Goal: Task Accomplishment & Management: Complete application form

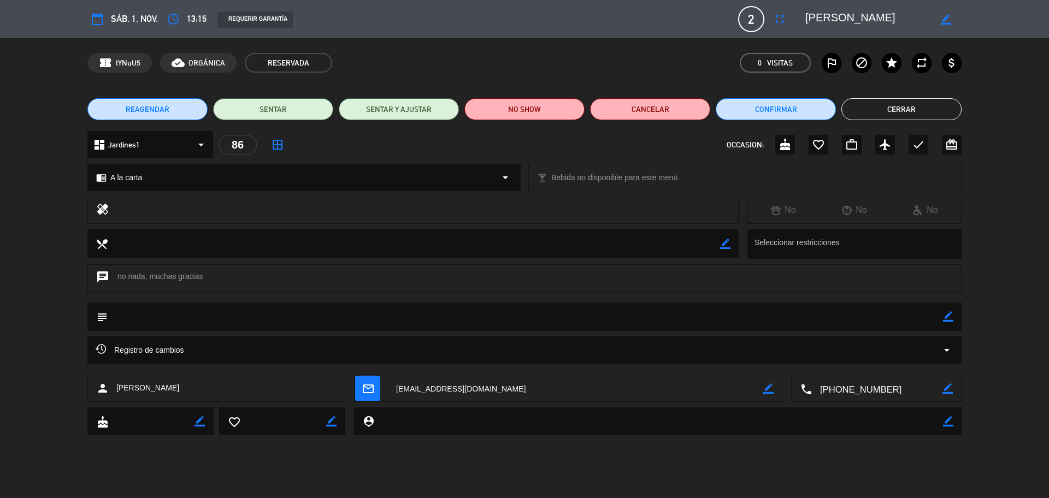
click at [889, 111] on button "Cerrar" at bounding box center [902, 109] width 120 height 22
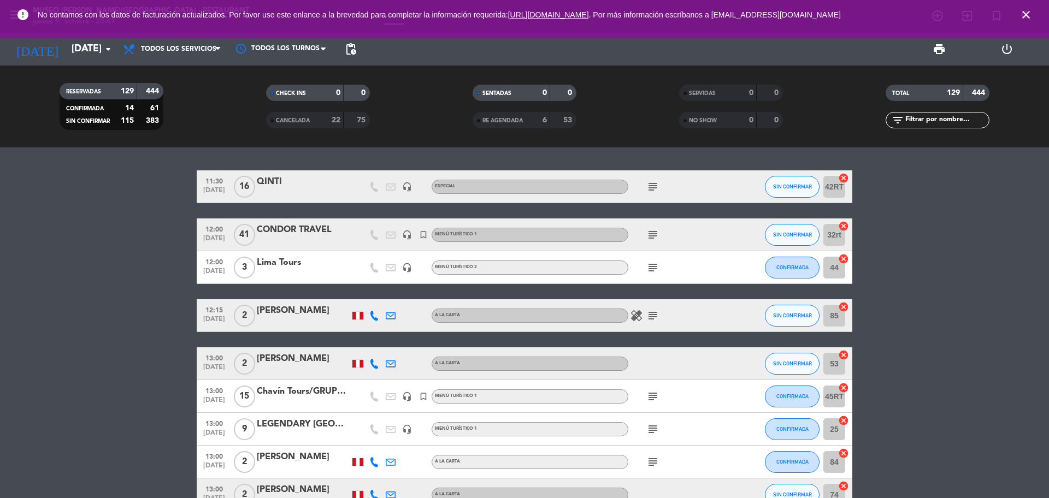
click at [1021, 20] on icon "close" at bounding box center [1026, 14] width 13 height 13
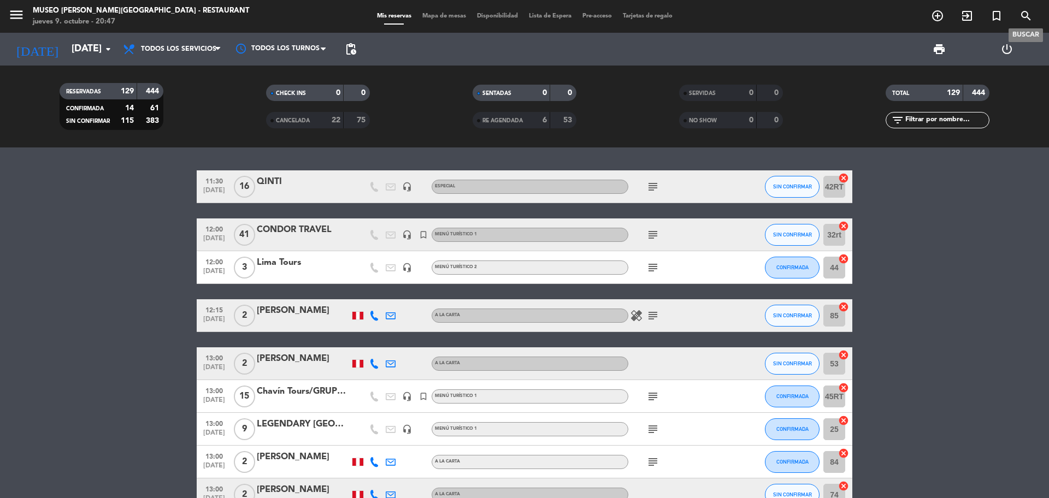
click at [1023, 19] on icon "search" at bounding box center [1026, 15] width 13 height 13
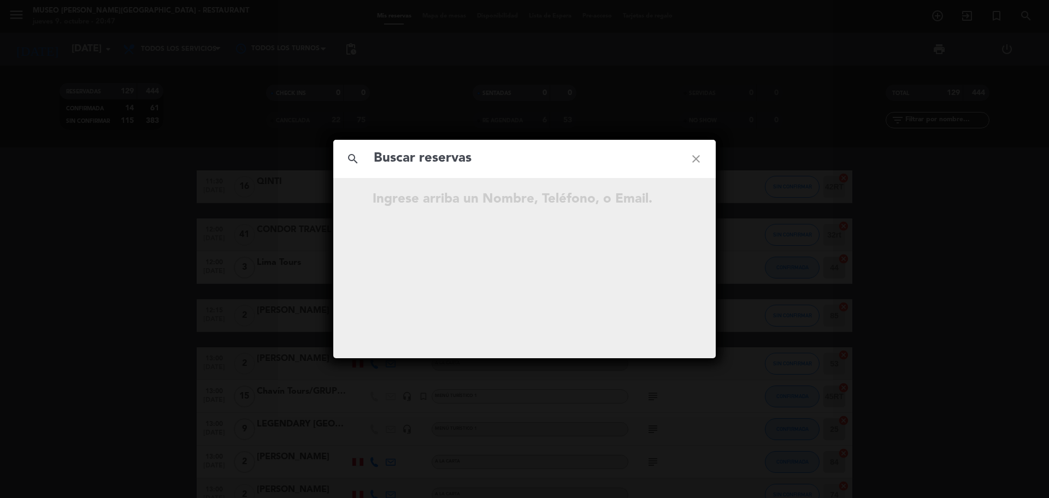
click at [411, 167] on input "text" at bounding box center [525, 159] width 304 height 22
click at [409, 166] on input "text" at bounding box center [525, 159] width 304 height 22
click at [426, 166] on input "933 030 514" at bounding box center [525, 159] width 304 height 22
type input "933030514"
click at [673, 205] on icon "open_in_new" at bounding box center [668, 201] width 13 height 13
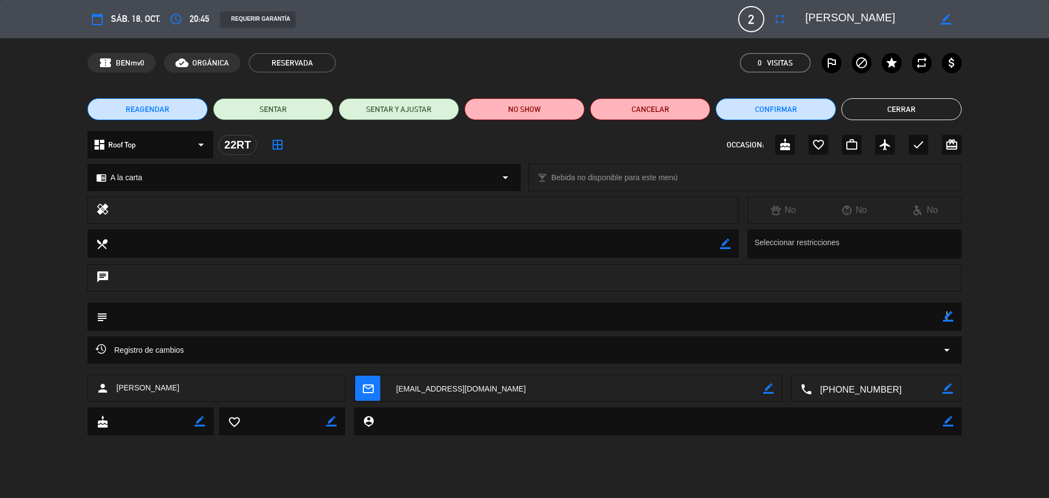
drag, startPoint x: 946, startPoint y: 316, endPoint x: 904, endPoint y: 323, distance: 43.1
click at [945, 316] on icon "border_color" at bounding box center [948, 316] width 10 height 10
click at [904, 323] on textarea at bounding box center [526, 317] width 836 height 28
type textarea "motivo_ aniversario"
click at [949, 317] on icon at bounding box center [948, 316] width 10 height 10
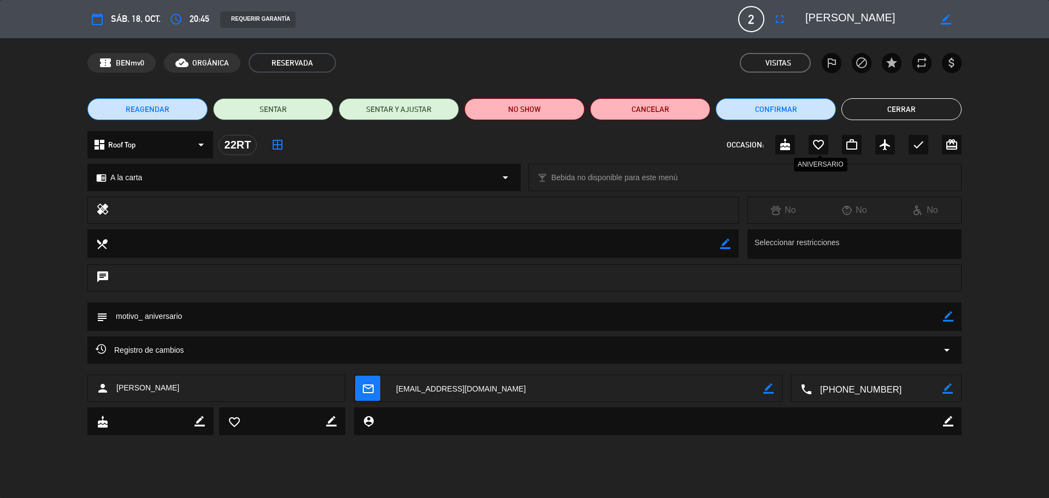
drag, startPoint x: 821, startPoint y: 145, endPoint x: 831, endPoint y: 134, distance: 14.3
click at [821, 145] on icon "favorite_border" at bounding box center [818, 144] width 13 height 13
click at [910, 107] on button "Cerrar" at bounding box center [902, 109] width 120 height 22
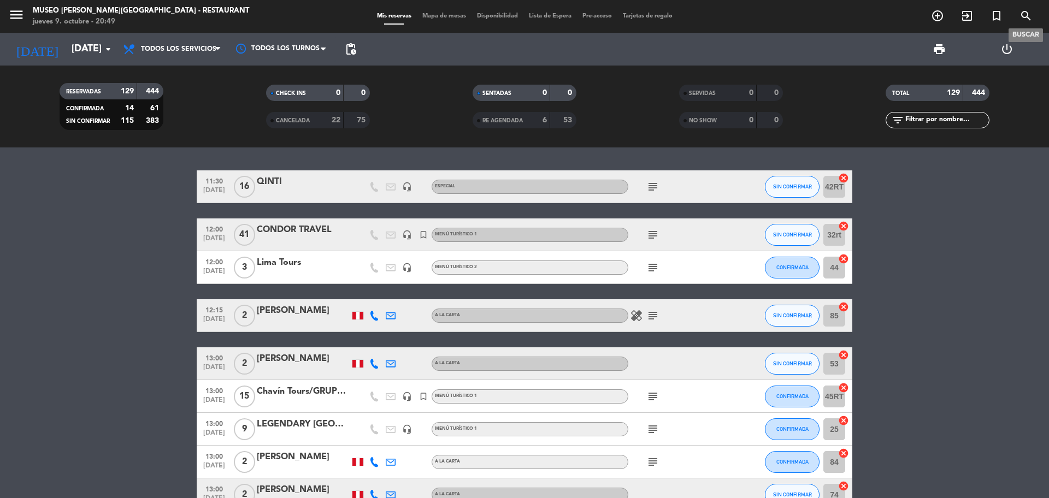
click at [1023, 17] on icon "search" at bounding box center [1026, 15] width 13 height 13
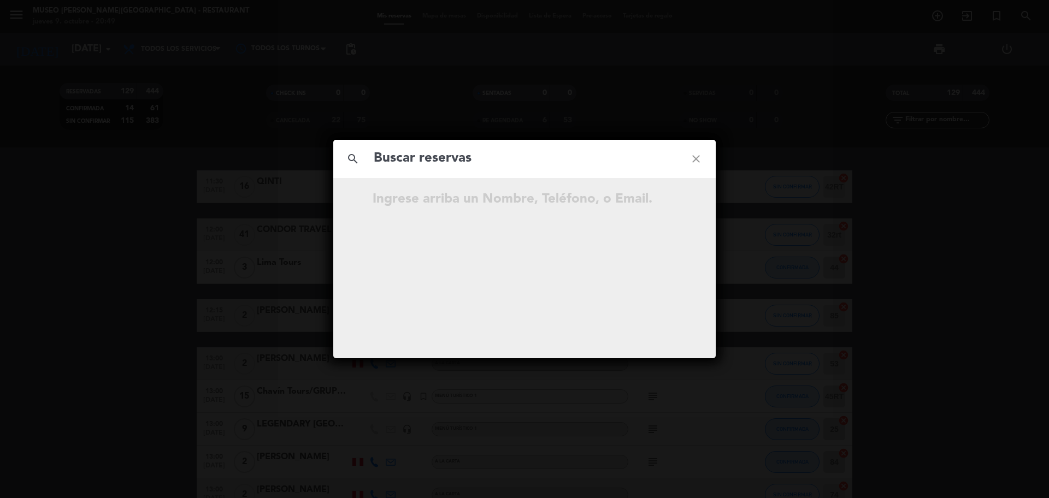
click at [517, 163] on input "text" at bounding box center [525, 159] width 304 height 22
click at [431, 162] on input "906 872 301" at bounding box center [525, 159] width 304 height 22
type input "906872301"
click at [452, 163] on input "906872301" at bounding box center [525, 159] width 304 height 22
click at [670, 198] on icon "open_in_new" at bounding box center [668, 201] width 13 height 13
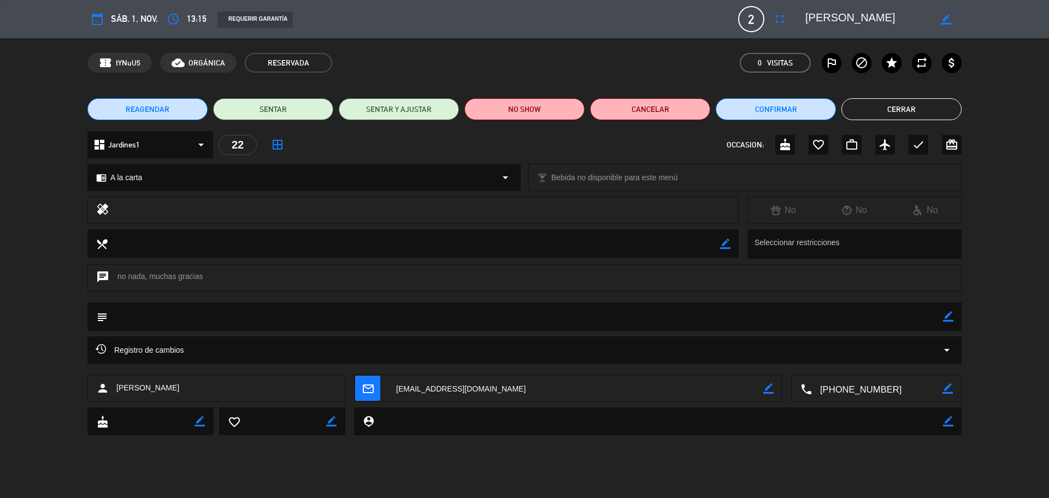
click at [947, 316] on icon "border_color" at bounding box center [948, 316] width 10 height 10
click at [928, 316] on textarea at bounding box center [526, 317] width 836 height 28
type textarea "desea RT"
click at [949, 310] on div at bounding box center [948, 317] width 10 height 28
click at [949, 314] on icon at bounding box center [948, 316] width 10 height 10
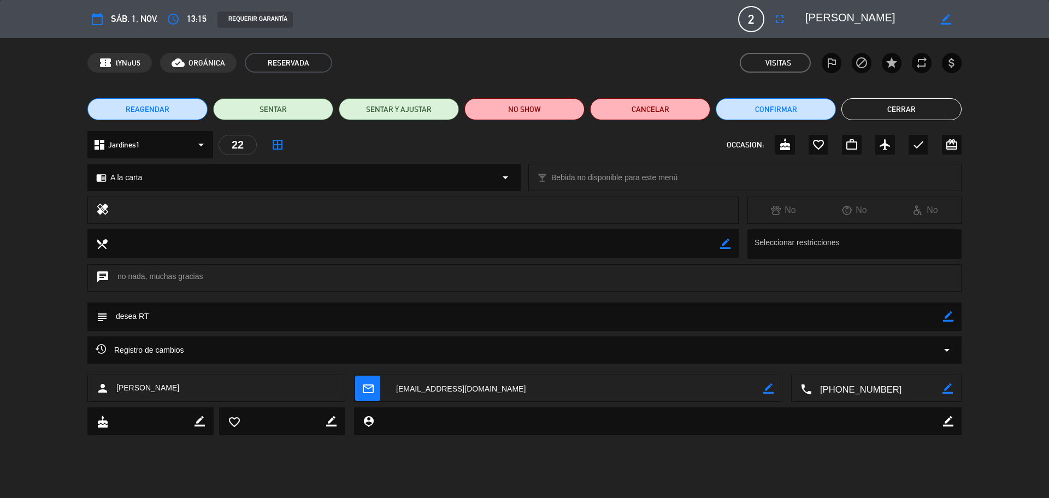
click at [857, 116] on button "Cerrar" at bounding box center [902, 109] width 120 height 22
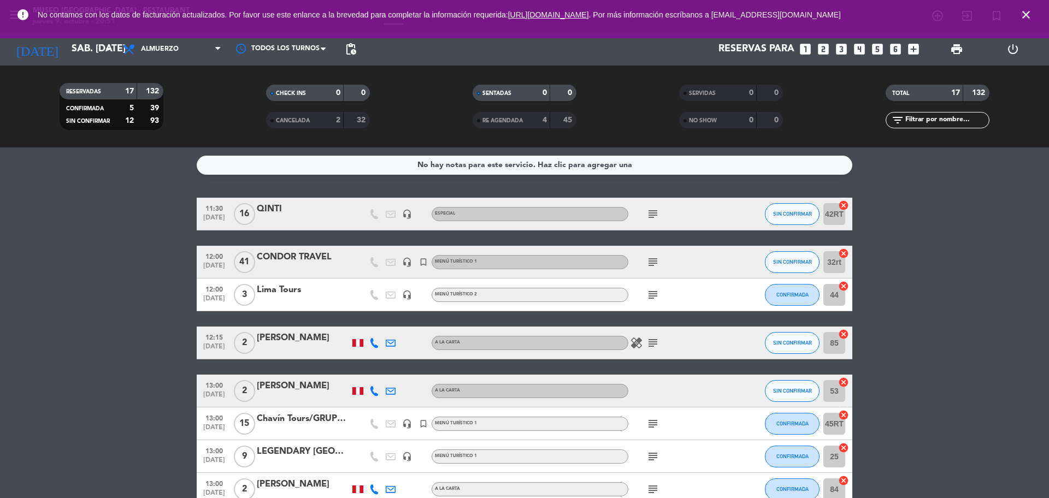
click at [1016, 15] on span "close" at bounding box center [1026, 15] width 30 height 30
click at [1026, 15] on icon "close" at bounding box center [1026, 14] width 13 height 13
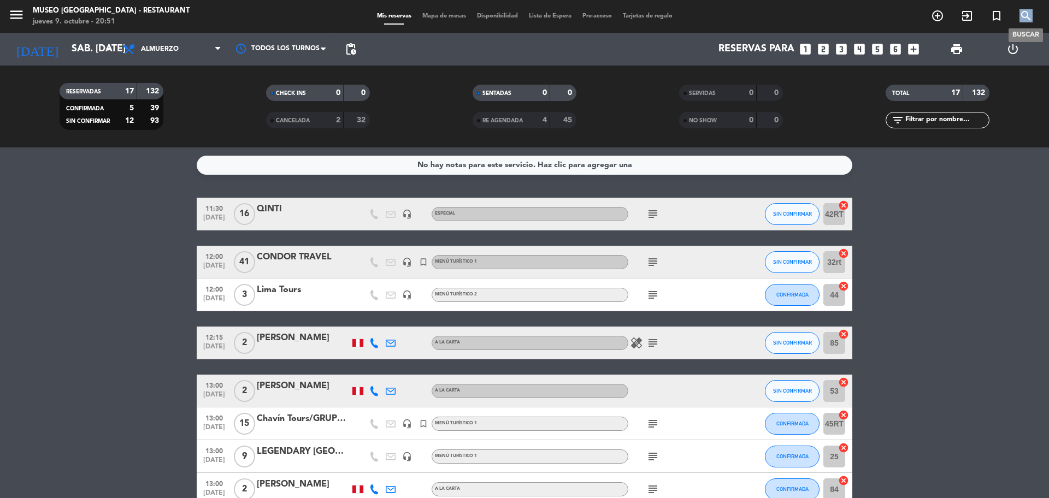
click at [1026, 16] on icon "search" at bounding box center [1026, 15] width 13 height 13
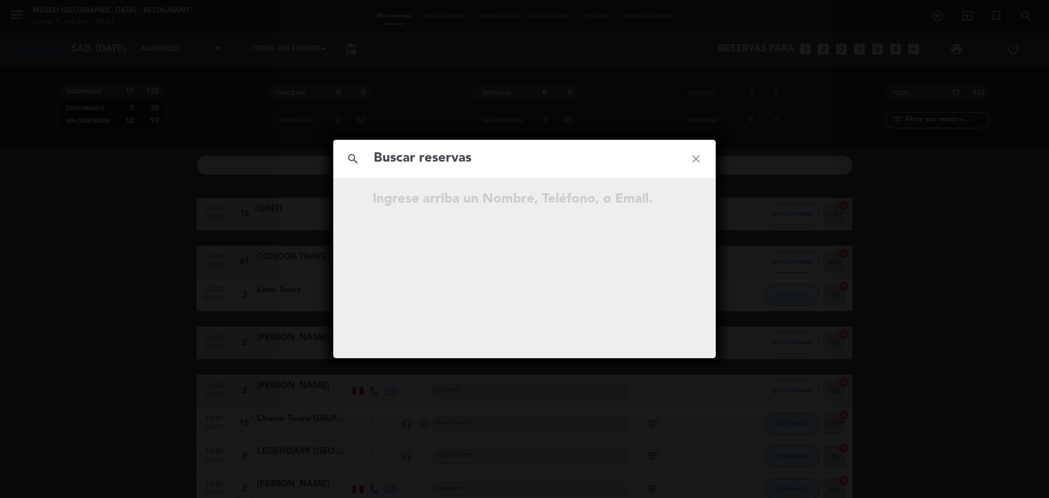
click at [527, 165] on input "text" at bounding box center [525, 159] width 304 height 22
click at [429, 161] on input "990 448 801" at bounding box center [525, 159] width 304 height 22
type input "990448801"
click at [515, 159] on input "990448801" at bounding box center [525, 159] width 304 height 22
click at [670, 203] on icon "open_in_new" at bounding box center [668, 201] width 13 height 13
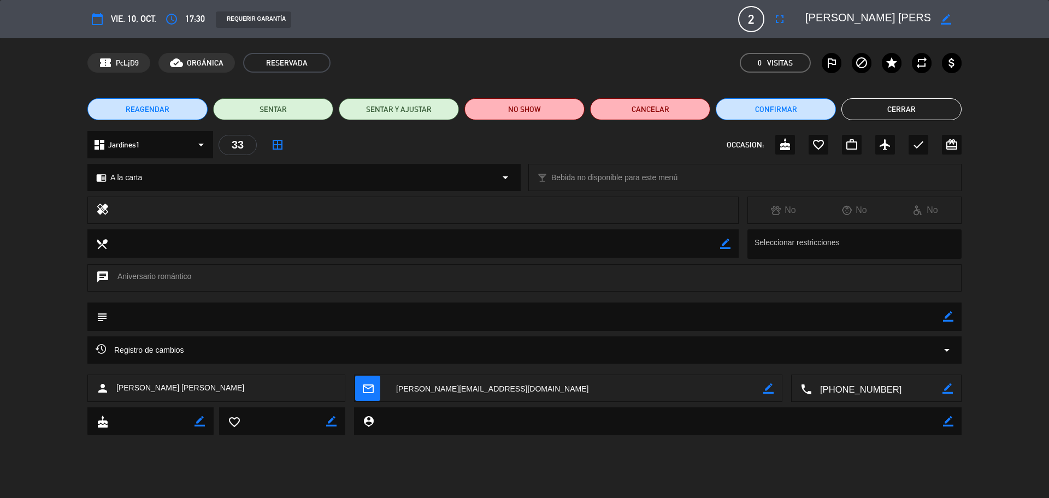
click at [948, 315] on icon "border_color" at bounding box center [948, 316] width 10 height 10
click at [934, 318] on textarea at bounding box center [526, 317] width 836 height 28
type textarea "motivo: aniversario"
click at [947, 313] on icon at bounding box center [948, 316] width 10 height 10
click at [823, 144] on icon "favorite_border" at bounding box center [818, 144] width 13 height 13
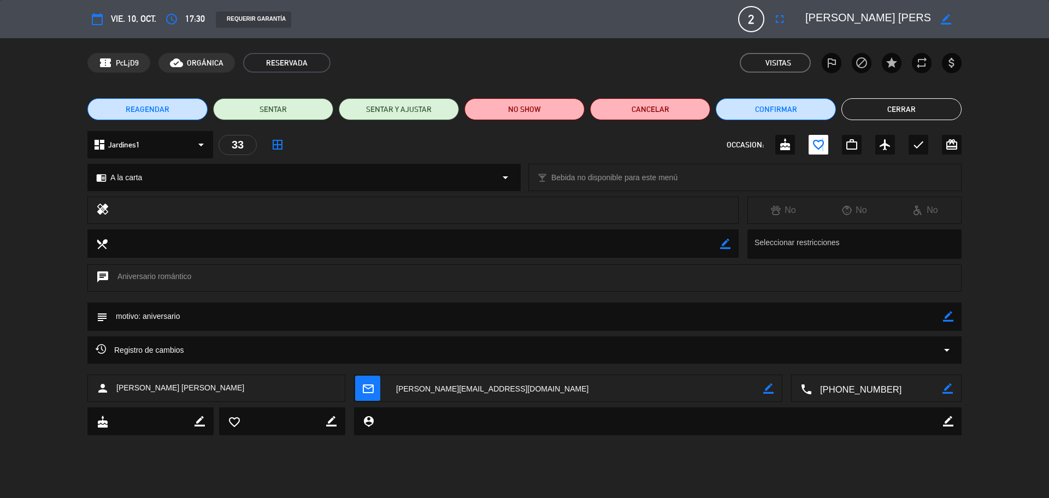
click at [895, 114] on button "Cerrar" at bounding box center [902, 109] width 120 height 22
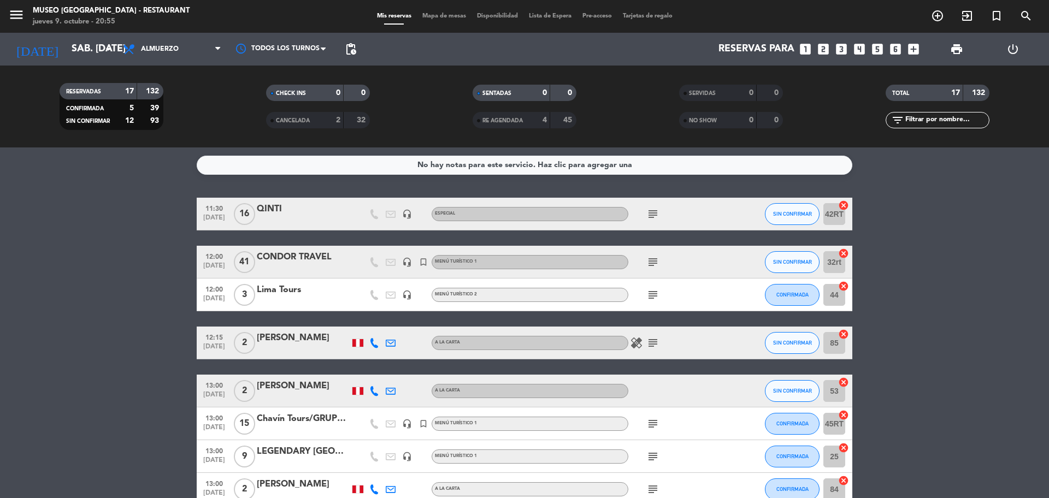
click at [827, 51] on icon "looks_two" at bounding box center [823, 49] width 14 height 14
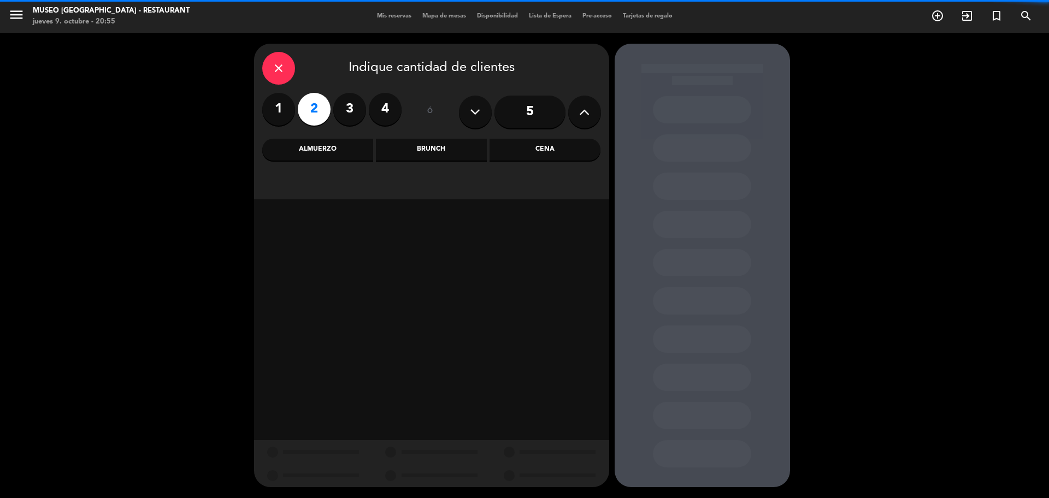
click at [538, 140] on div "Cena" at bounding box center [545, 150] width 111 height 22
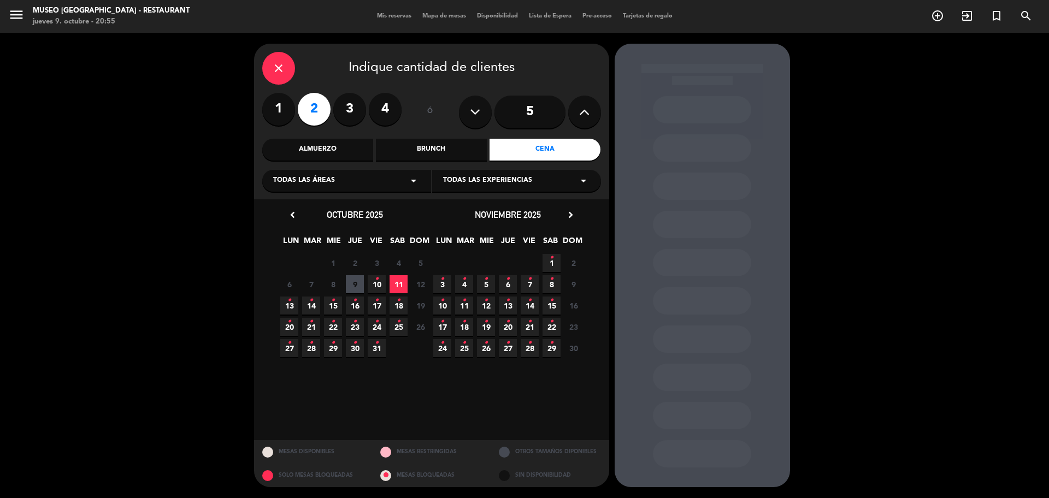
click at [378, 285] on icon "•" at bounding box center [377, 278] width 4 height 17
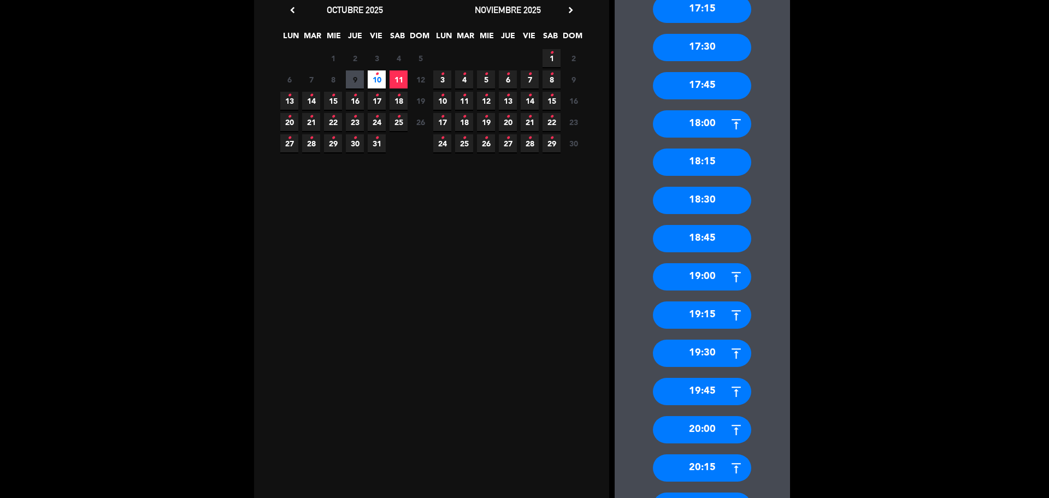
scroll to position [342, 0]
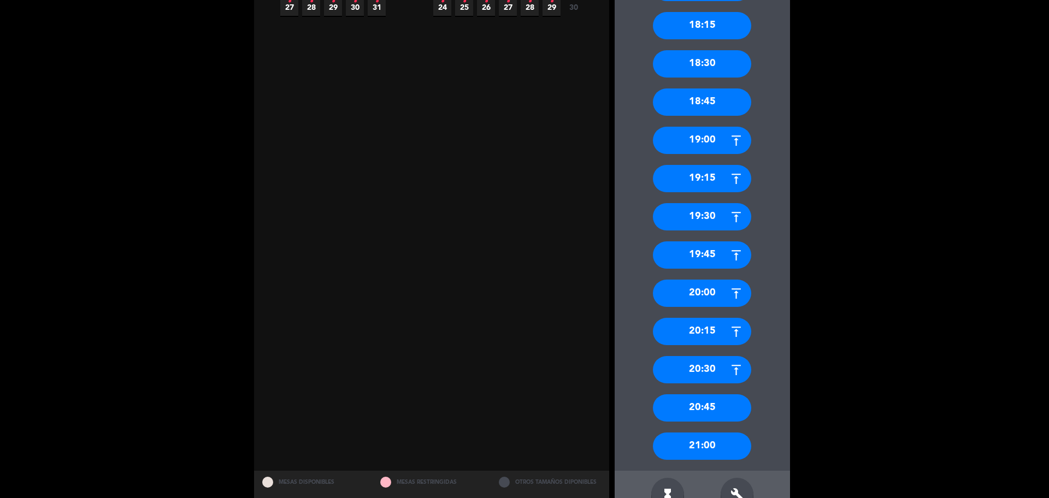
click at [685, 410] on div "20:45" at bounding box center [702, 408] width 98 height 27
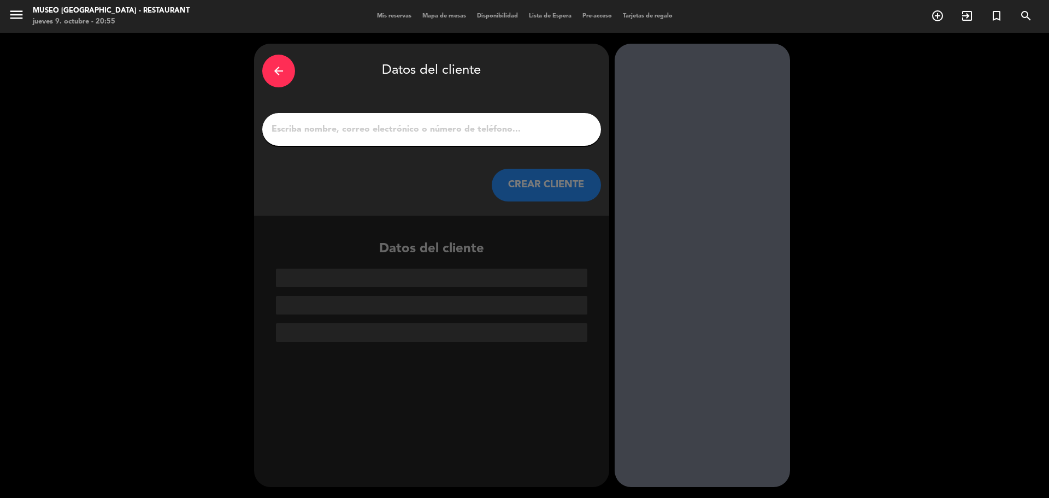
click at [517, 128] on input "1" at bounding box center [431, 129] width 322 height 15
paste input "Antonny Zuñiga"
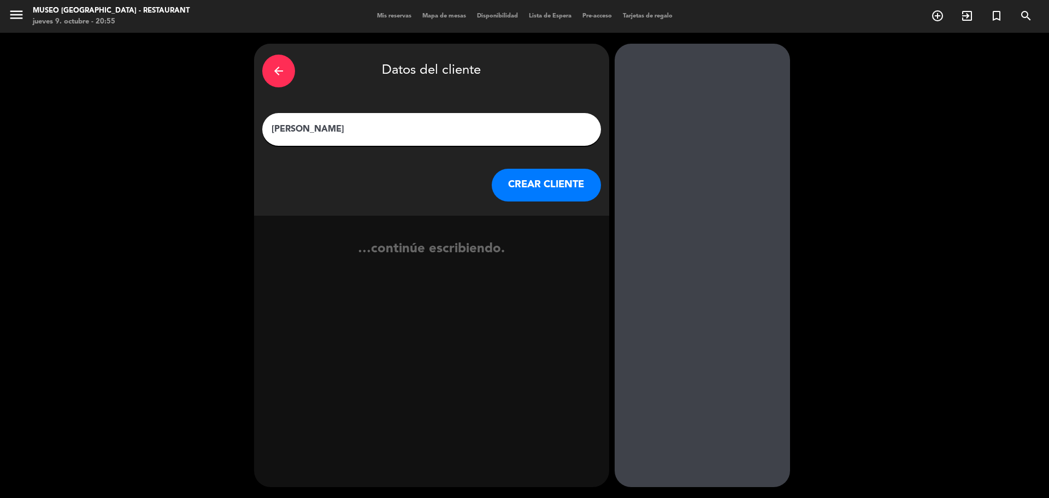
type input "Antonny Zuñiga"
click at [514, 183] on button "CREAR CLIENTE" at bounding box center [546, 185] width 109 height 33
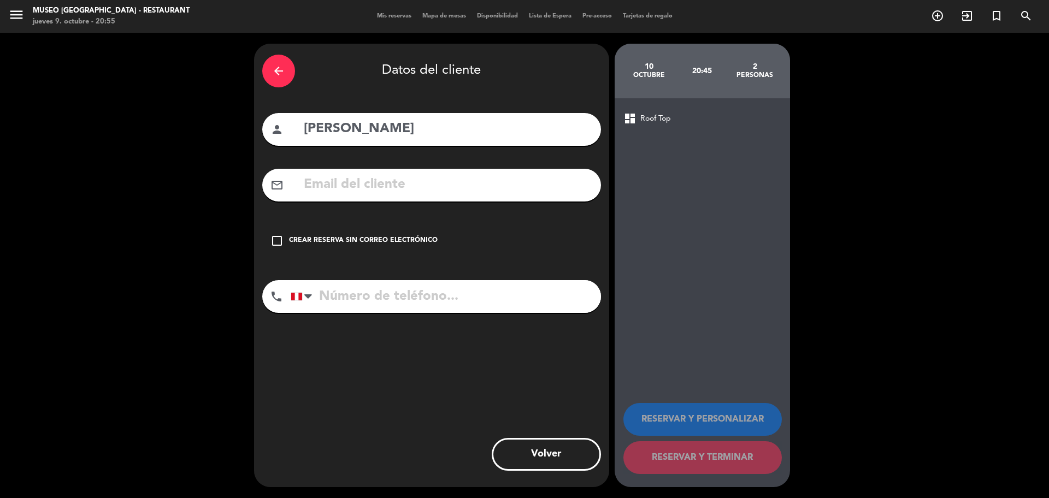
click at [495, 174] on div "mail_outline" at bounding box center [431, 185] width 339 height 33
click at [497, 179] on input "text" at bounding box center [448, 185] width 290 height 22
click at [316, 190] on input "text" at bounding box center [448, 185] width 290 height 22
click at [313, 184] on input "text" at bounding box center [448, 185] width 290 height 22
click at [315, 187] on input "text" at bounding box center [448, 185] width 290 height 22
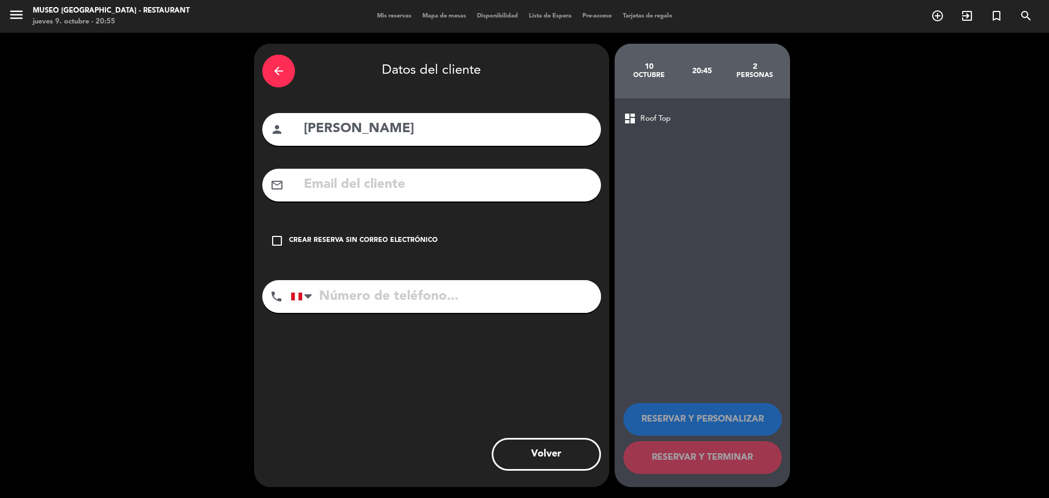
paste input "antonny.zunigar@gmail.com"
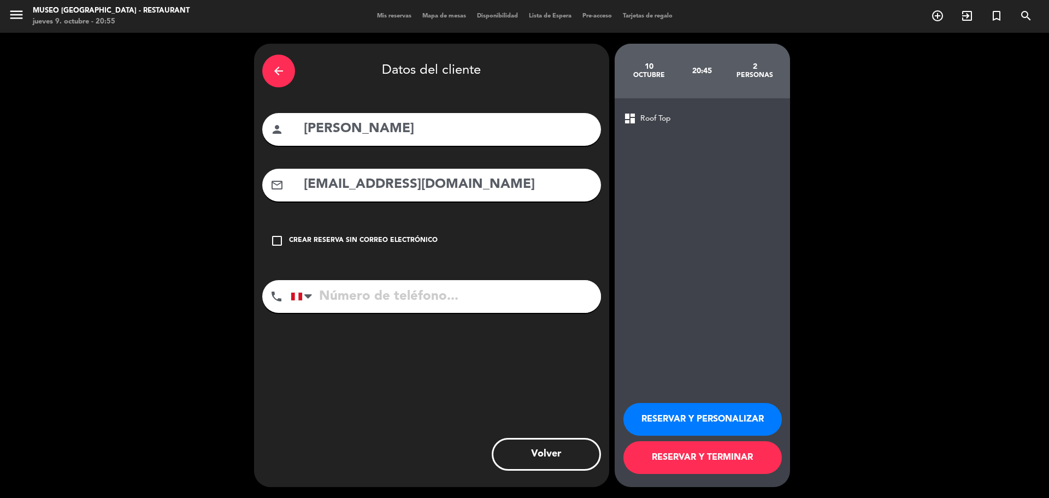
type input "antonny.zunigar@gmail.com"
click at [471, 288] on input "tel" at bounding box center [446, 296] width 310 height 33
paste input "994 837 779"
type input "994 837 779"
click at [655, 407] on button "RESERVAR Y PERSONALIZAR" at bounding box center [702, 419] width 158 height 33
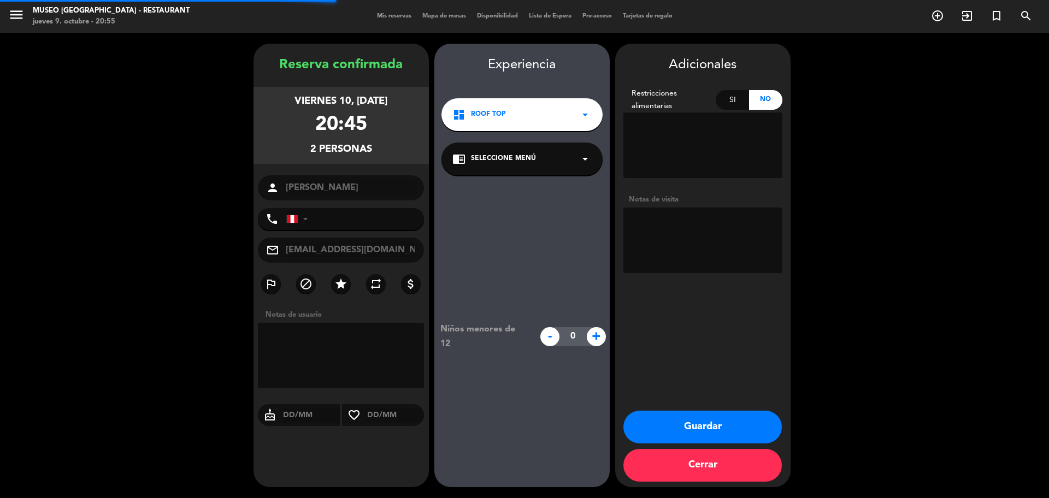
type input "+51994837779"
click at [681, 221] on textarea at bounding box center [702, 241] width 159 height 66
paste textarea "Alergias:NO"
type textarea "Alergias:NO"
click at [556, 165] on div "chrome_reader_mode Seleccione Menú arrow_drop_down" at bounding box center [522, 159] width 161 height 33
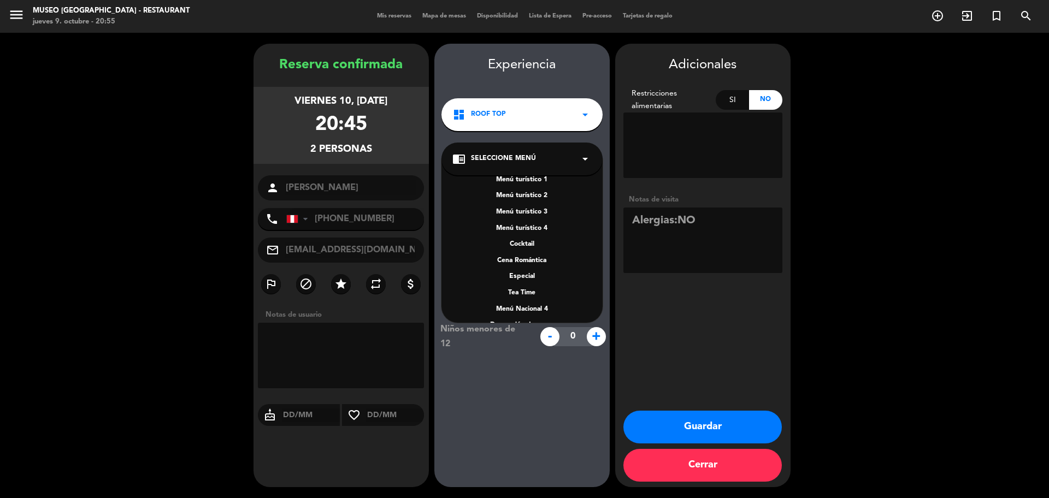
scroll to position [137, 0]
click at [526, 277] on div "A la carta" at bounding box center [521, 278] width 139 height 11
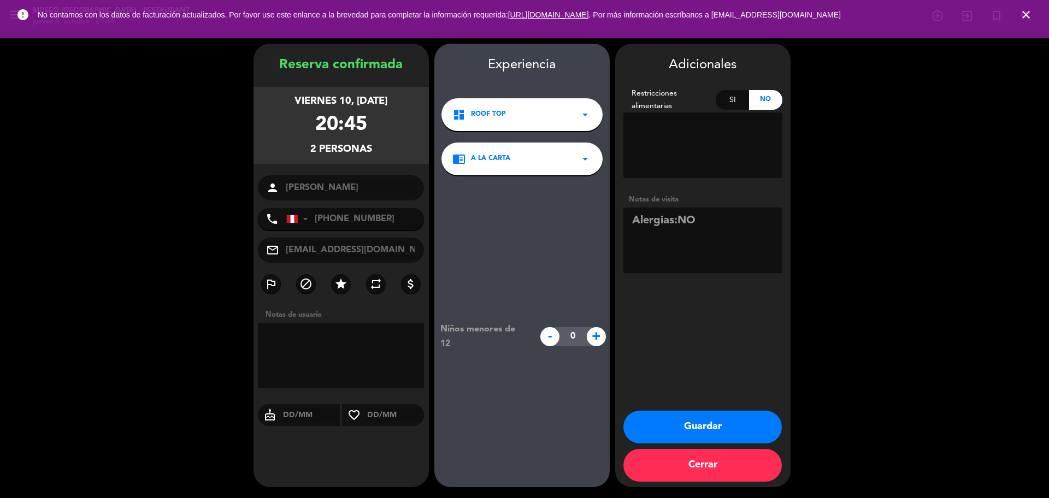
click at [679, 422] on button "Guardar" at bounding box center [702, 427] width 158 height 33
